Goal: Information Seeking & Learning: Find specific fact

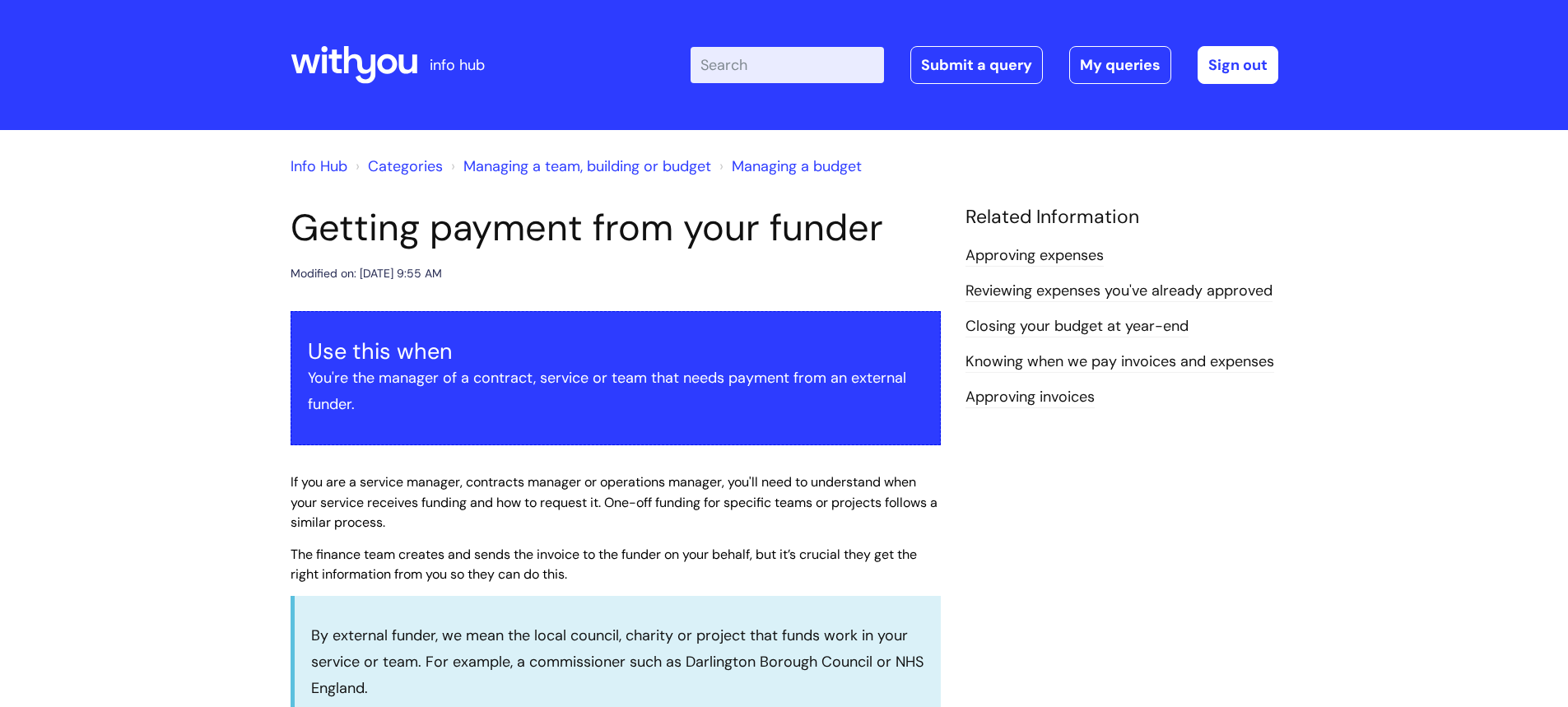
click at [355, 68] on icon at bounding box center [353, 65] width 127 height 39
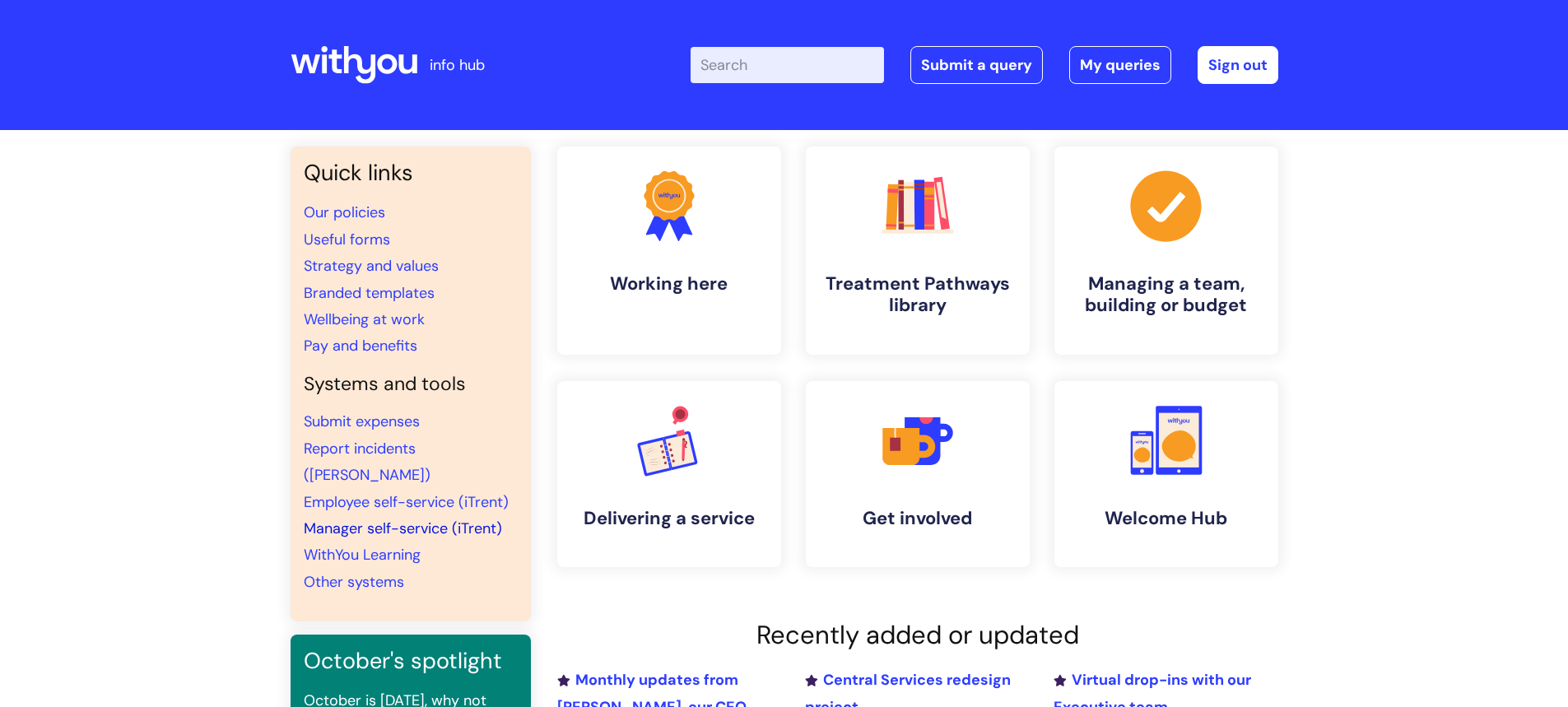
click at [354, 518] on link "Manager self-service (iTrent)" at bounding box center [402, 528] width 198 height 20
click at [355, 343] on link "Pay and benefits" at bounding box center [360, 346] width 113 height 20
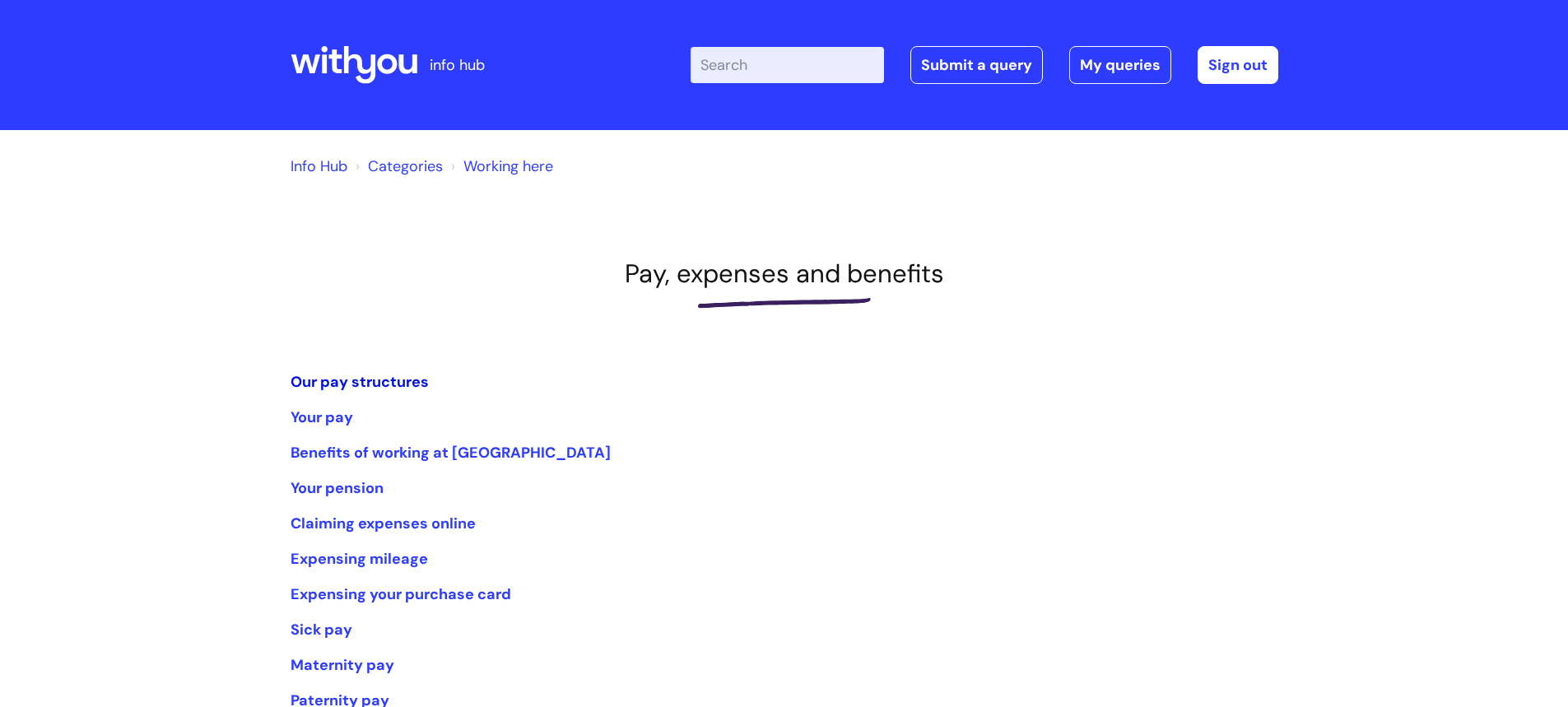
click at [357, 377] on link "Our pay structures" at bounding box center [359, 381] width 138 height 20
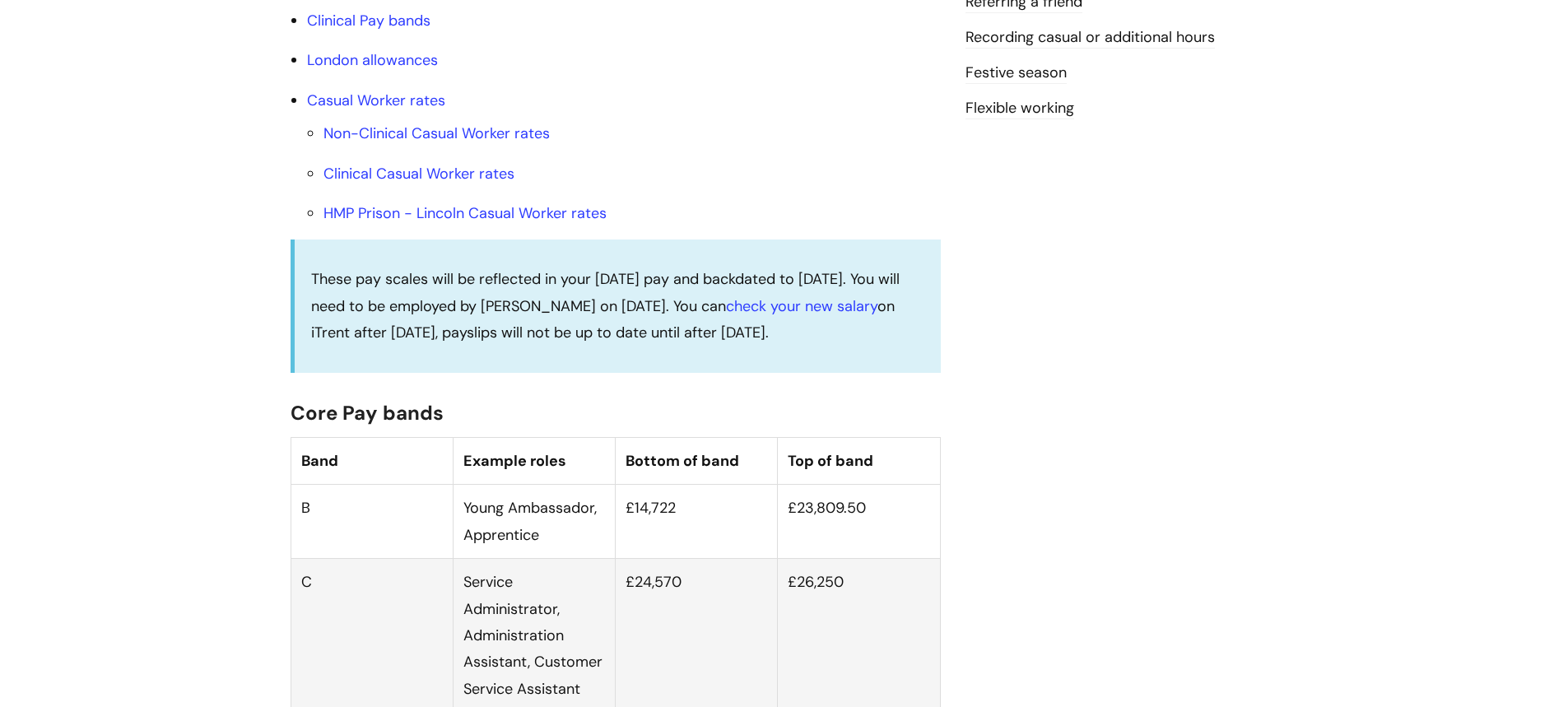
scroll to position [741, 0]
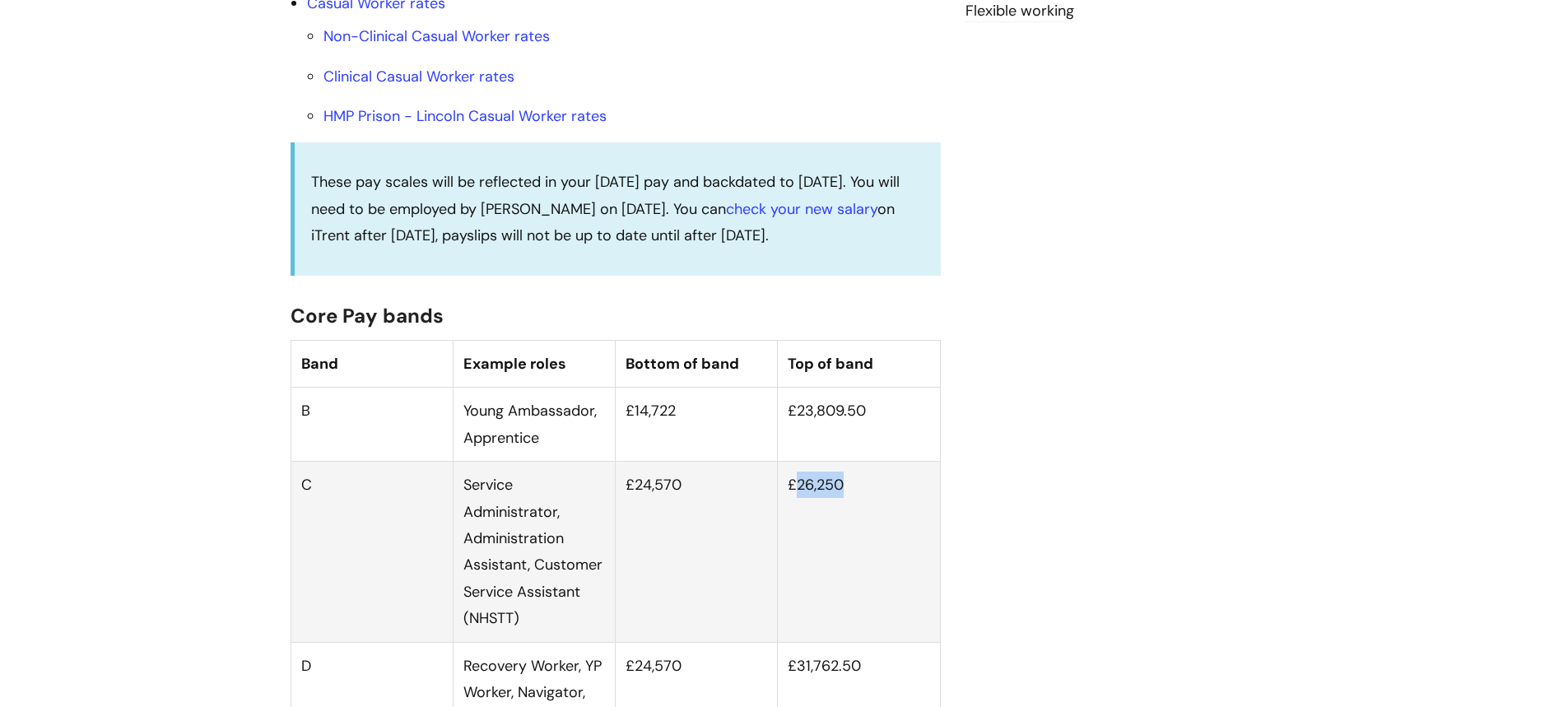
drag, startPoint x: 850, startPoint y: 506, endPoint x: 801, endPoint y: 503, distance: 49.1
click at [801, 503] on td "£26,250" at bounding box center [859, 552] width 162 height 181
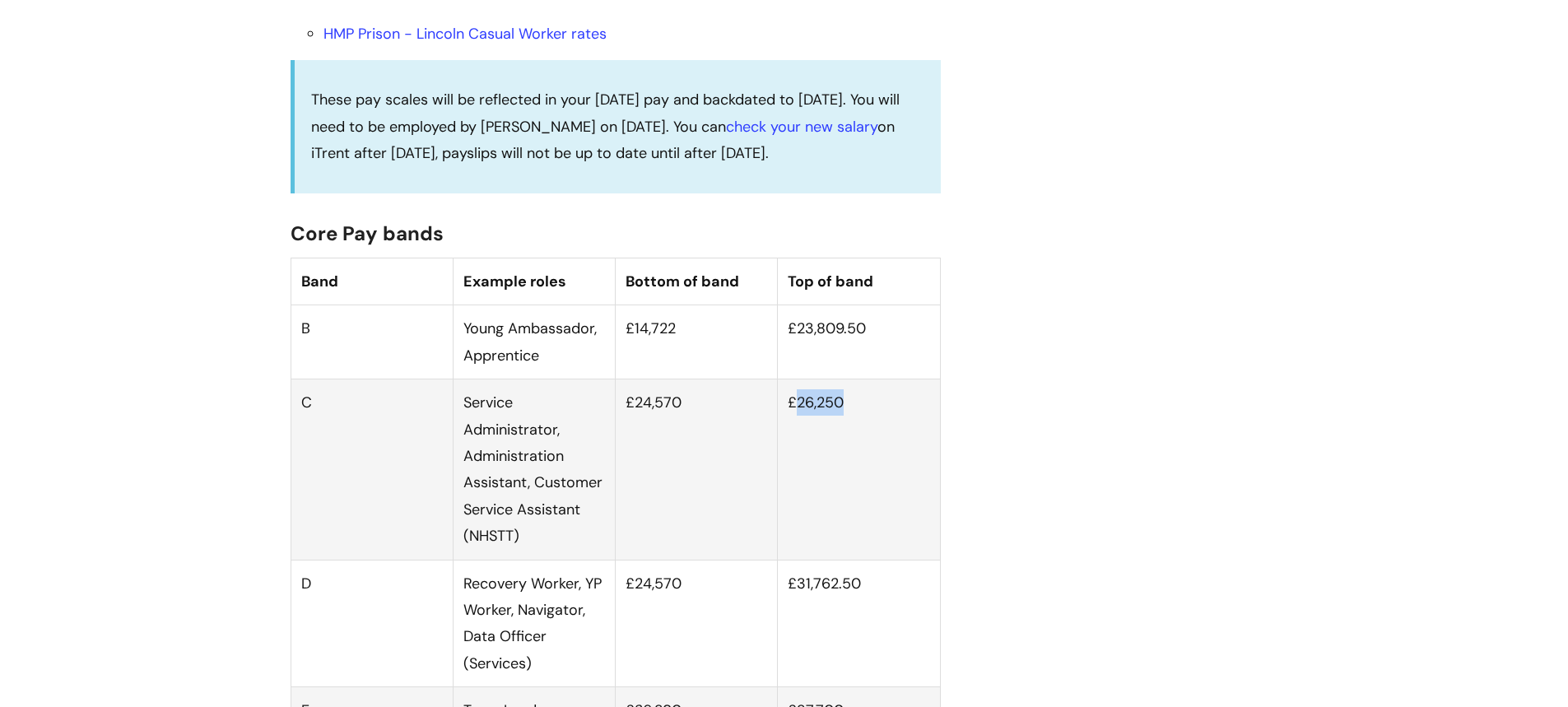
scroll to position [906, 0]
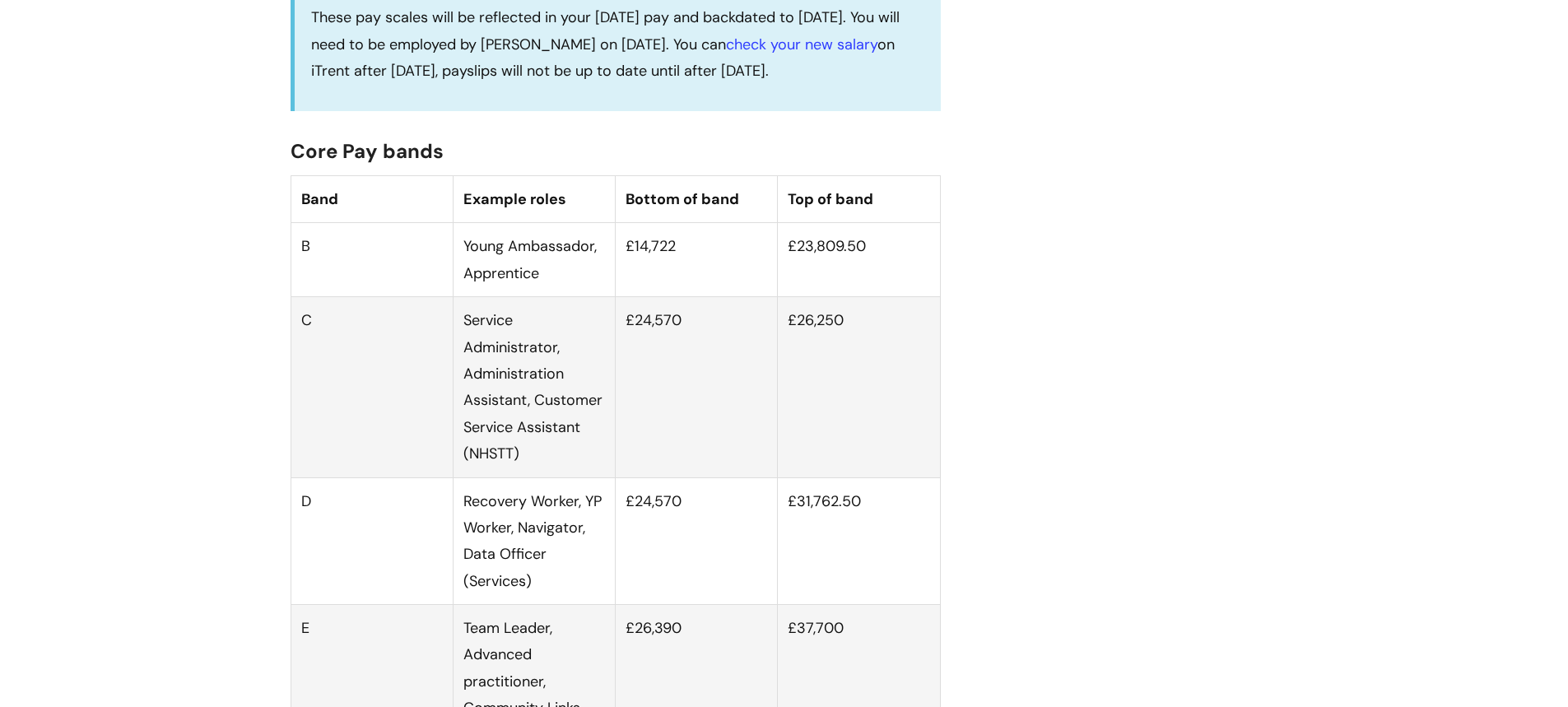
click at [701, 419] on td "£24,570" at bounding box center [697, 388] width 162 height 181
